Goal: Information Seeking & Learning: Understand process/instructions

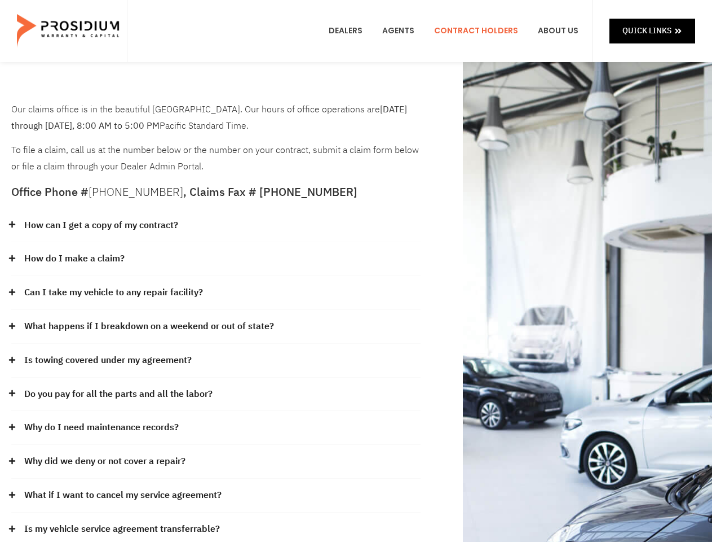
click at [356, 271] on div "How do I make a claim?" at bounding box center [216, 259] width 410 height 34
click at [216, 226] on div "How can I get a copy of my contract?" at bounding box center [216, 226] width 410 height 34
click at [100, 225] on link "How can I get a copy of my contract?" at bounding box center [101, 225] width 154 height 16
click at [216, 259] on div "How do I make a claim?" at bounding box center [216, 259] width 410 height 34
click at [74, 258] on link "How do I make a claim?" at bounding box center [74, 258] width 100 height 16
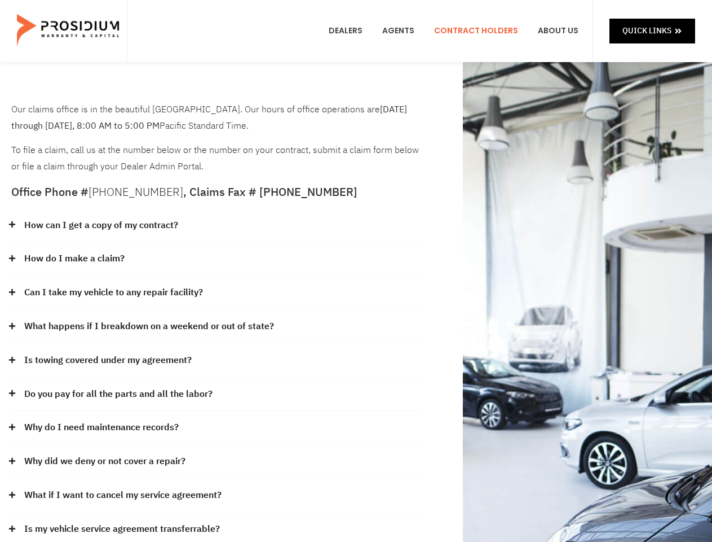
click at [216, 293] on div "Can I take my vehicle to any repair facility?" at bounding box center [216, 293] width 410 height 34
click at [114, 292] on link "Can I take my vehicle to any repair facility?" at bounding box center [113, 292] width 179 height 16
click at [216, 327] on link "What happens if I breakdown on a weekend or out of state?" at bounding box center [149, 326] width 250 height 16
click at [148, 326] on link "What happens if I breakdown on a weekend or out of state?" at bounding box center [149, 326] width 250 height 16
click at [216, 360] on div "Is towing covered under my agreement?" at bounding box center [216, 361] width 410 height 34
